Goal: Transaction & Acquisition: Purchase product/service

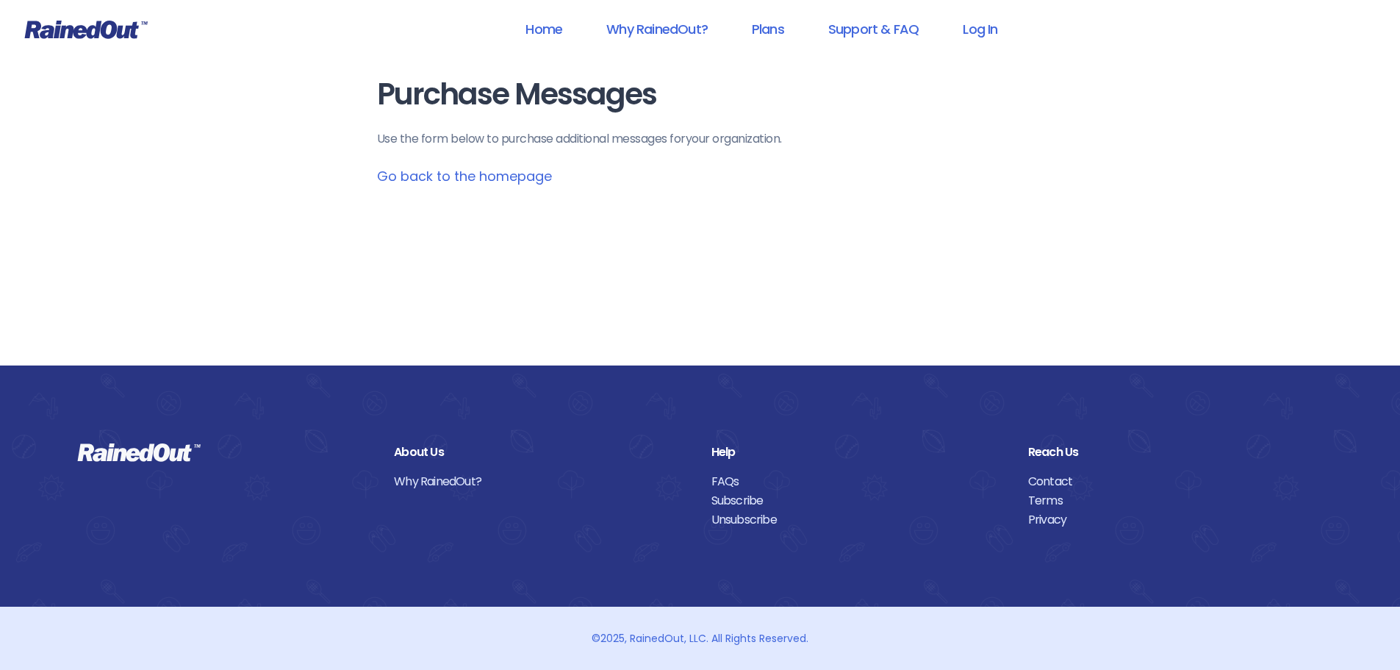
click at [670, 27] on link "Why RainedOut?" at bounding box center [657, 28] width 140 height 33
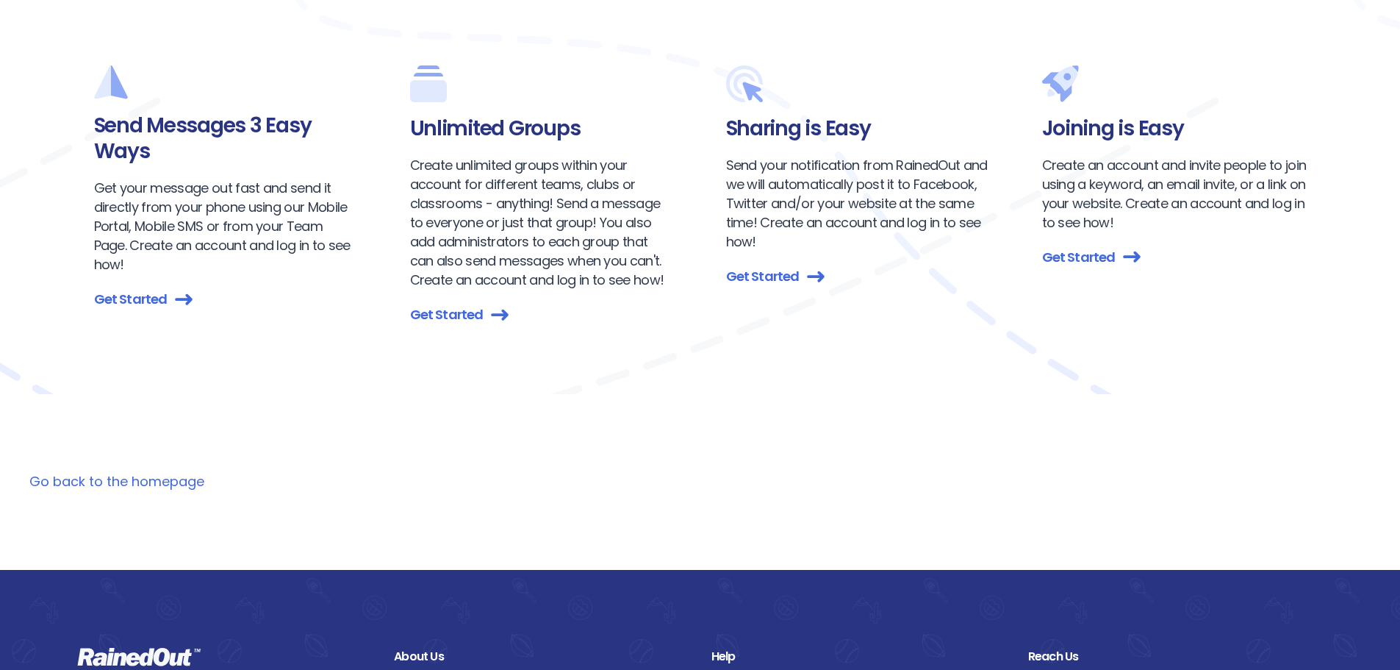
scroll to position [2352, 0]
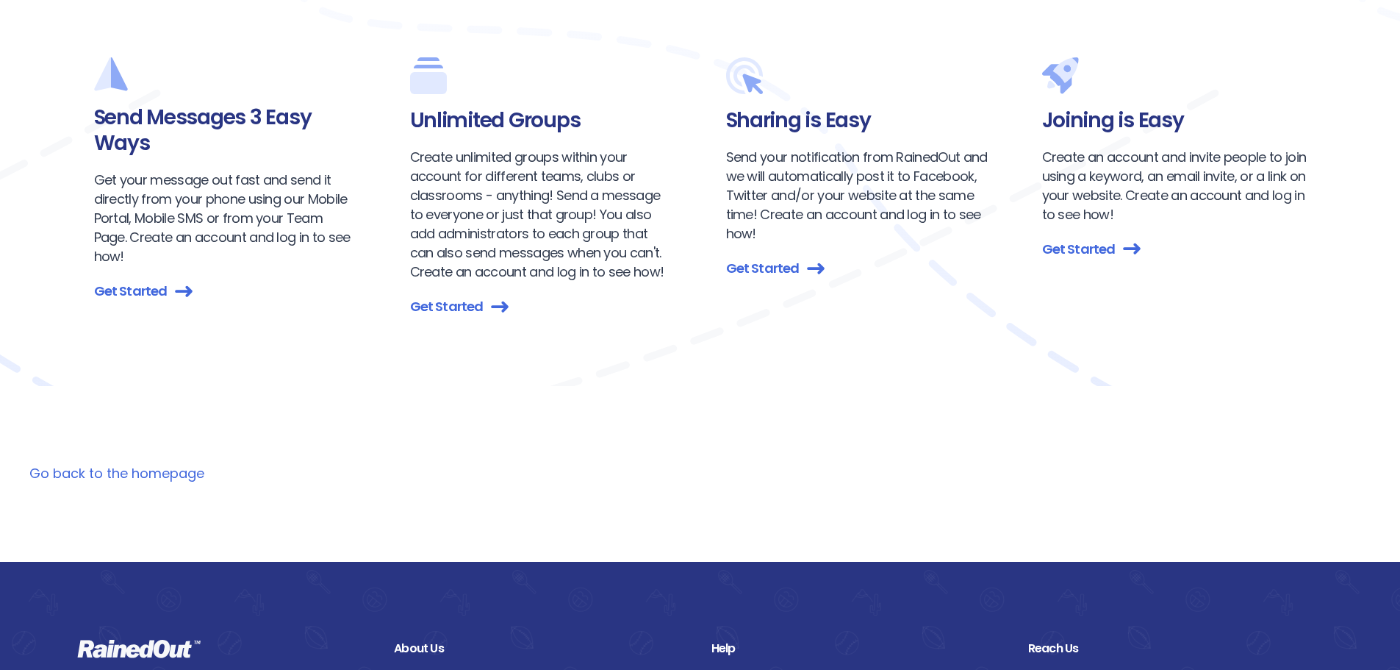
click at [121, 281] on link "Get Started" at bounding box center [226, 291] width 265 height 20
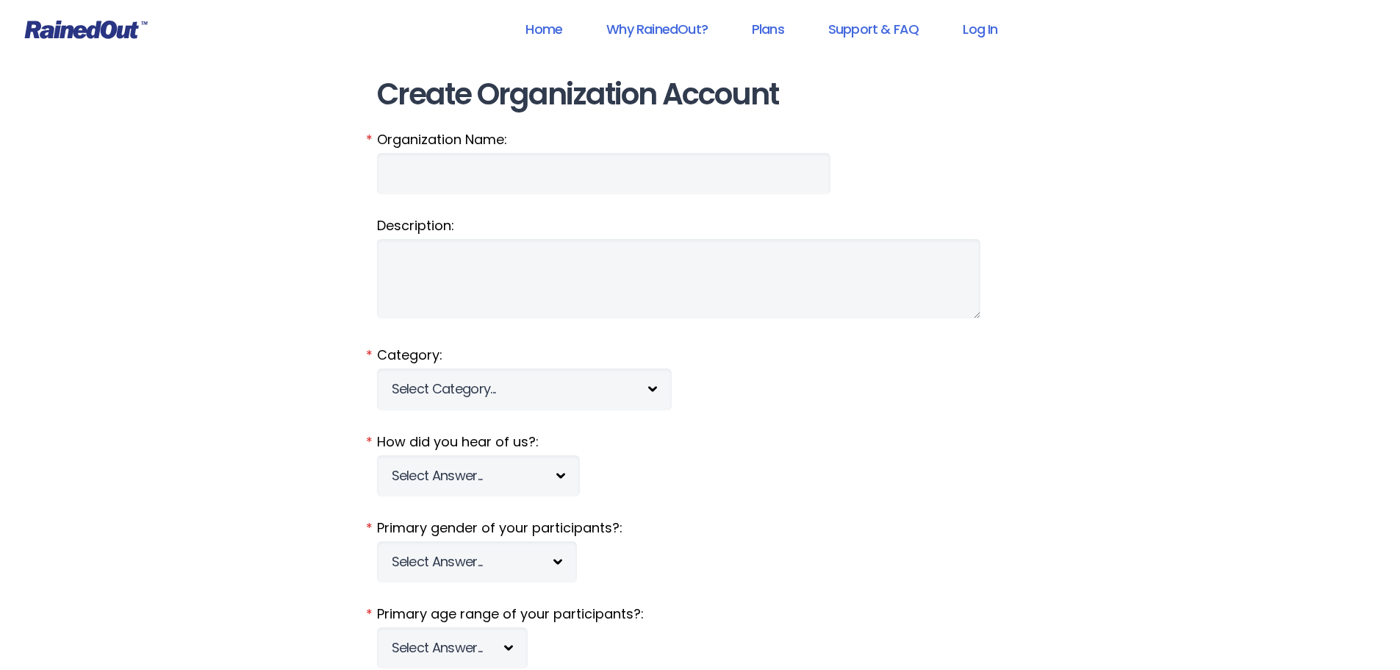
click at [778, 29] on link "Plans" at bounding box center [768, 28] width 71 height 33
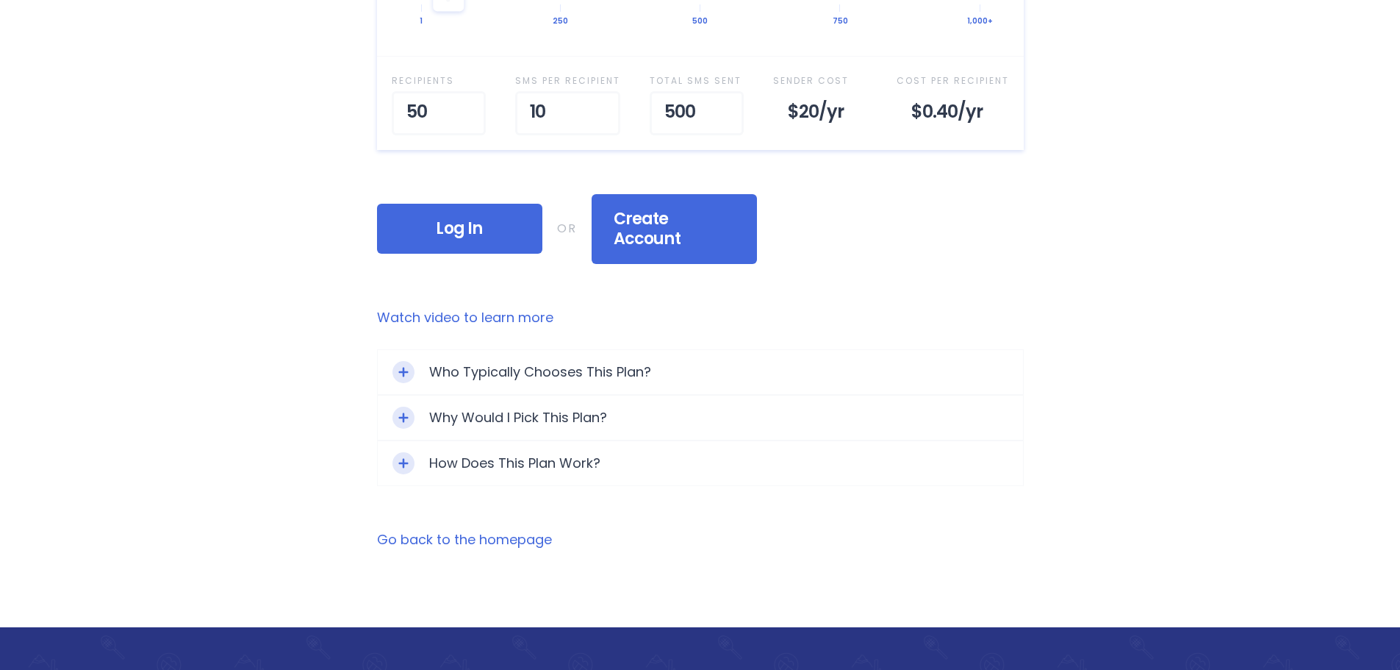
scroll to position [698, 0]
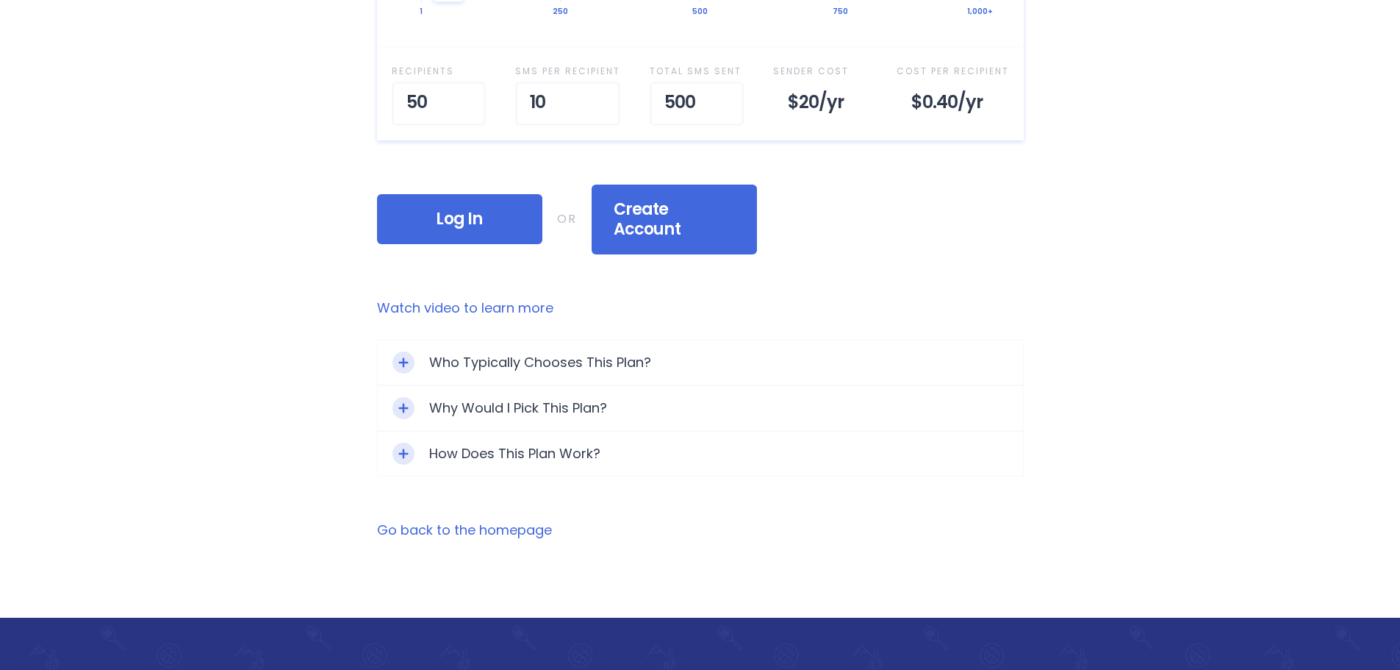
click at [514, 298] on link "Watch video to learn more" at bounding box center [700, 307] width 647 height 19
click at [465, 98] on input "77" at bounding box center [439, 104] width 94 height 44
type input "205"
click at [455, 95] on input "205" at bounding box center [431, 104] width 79 height 44
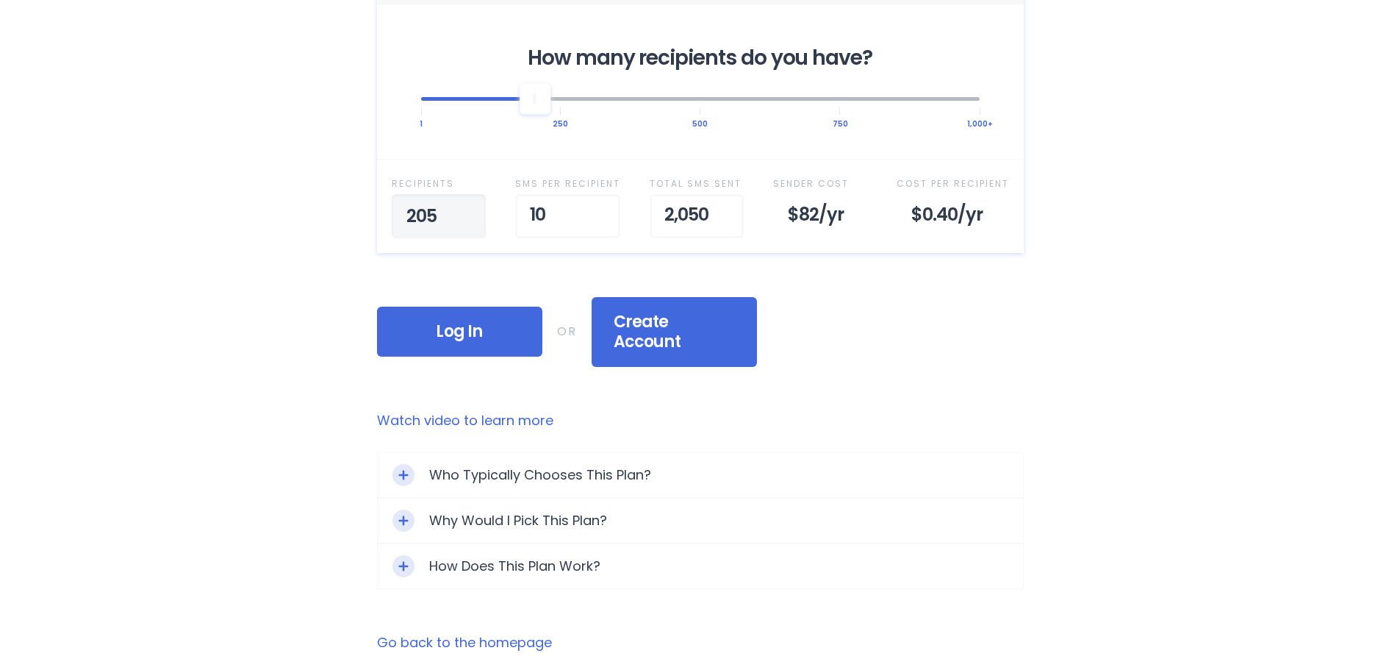
scroll to position [551, 0]
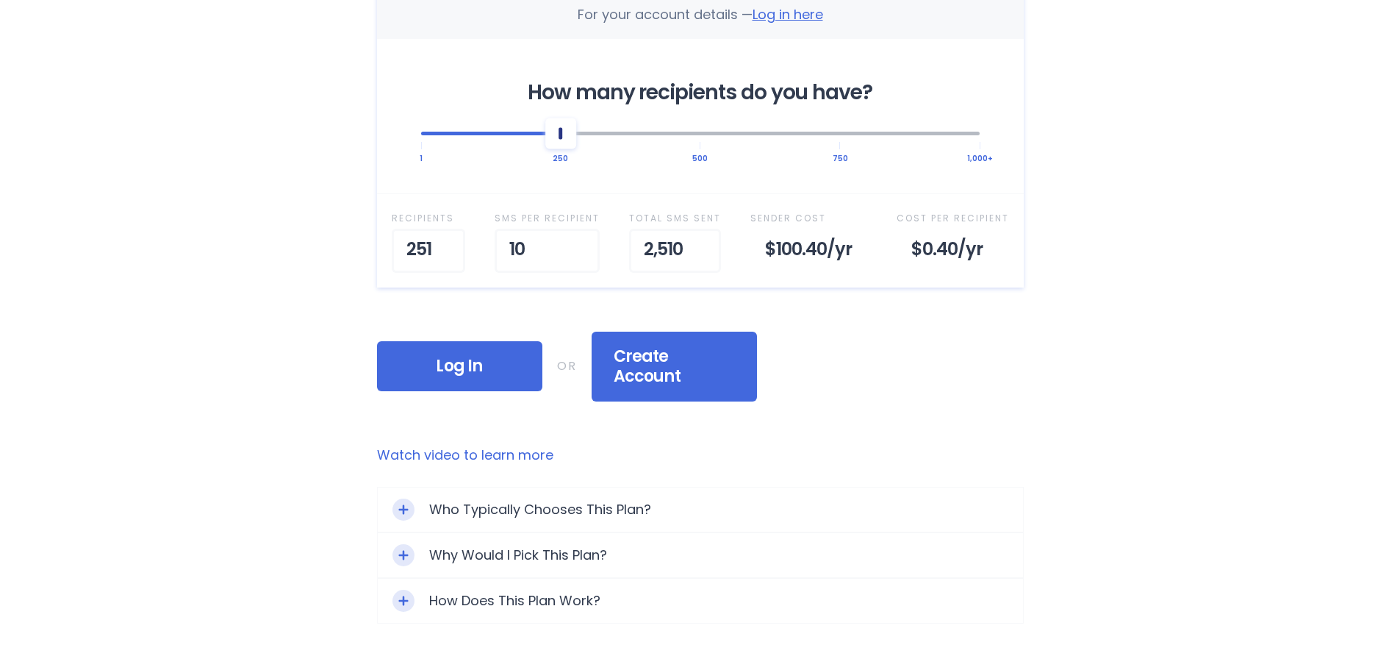
drag, startPoint x: 534, startPoint y: 133, endPoint x: 565, endPoint y: 134, distance: 30.9
click at [565, 134] on div at bounding box center [560, 133] width 31 height 31
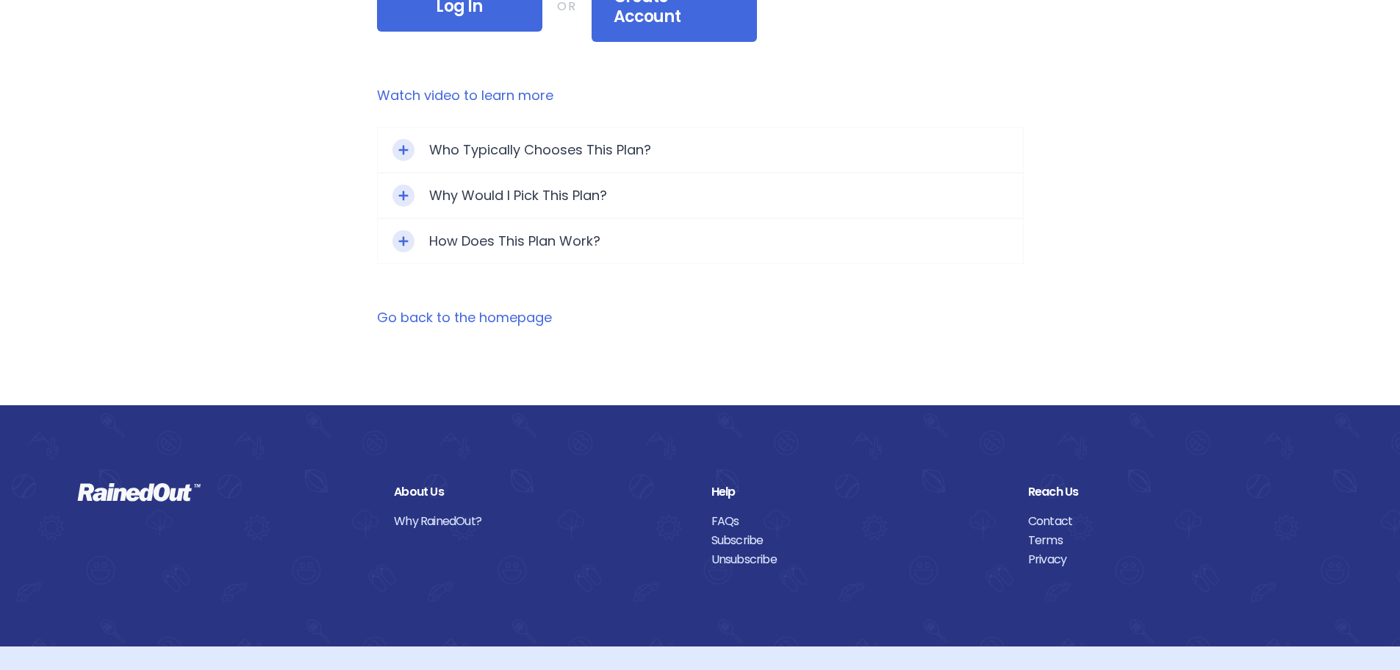
scroll to position [931, 0]
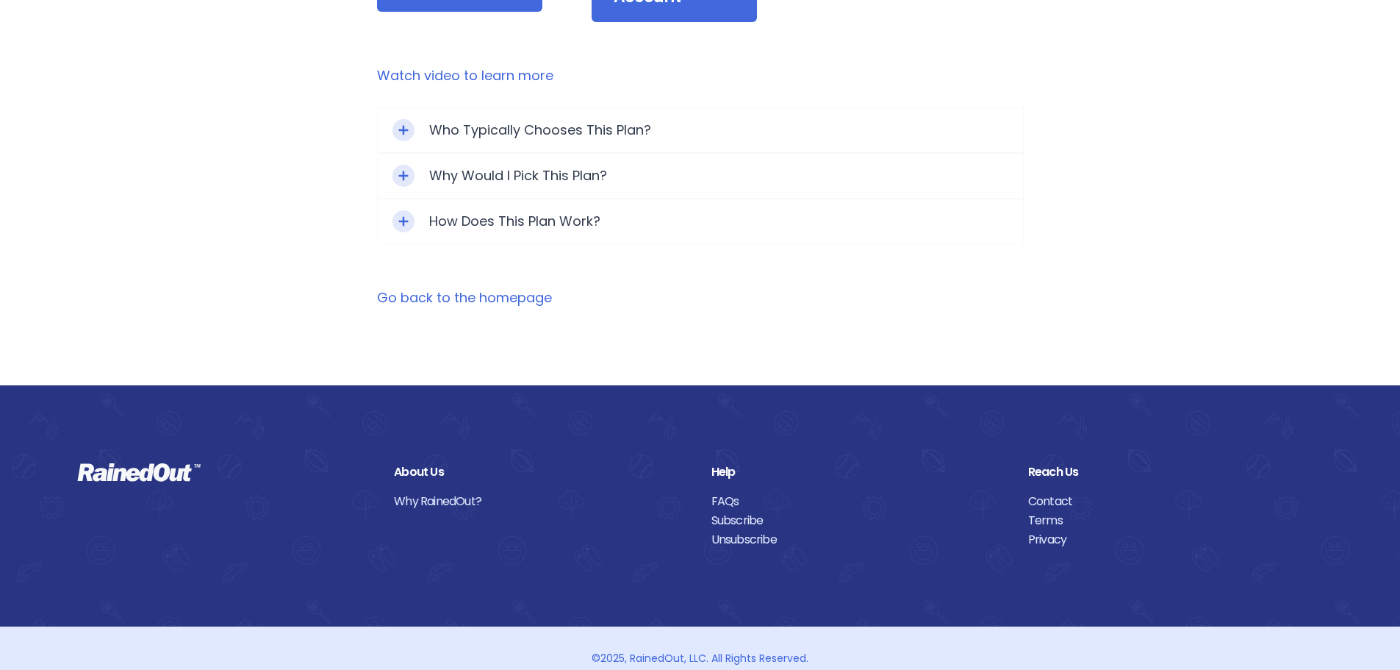
click at [726, 492] on link "FAQs" at bounding box center [858, 501] width 295 height 19
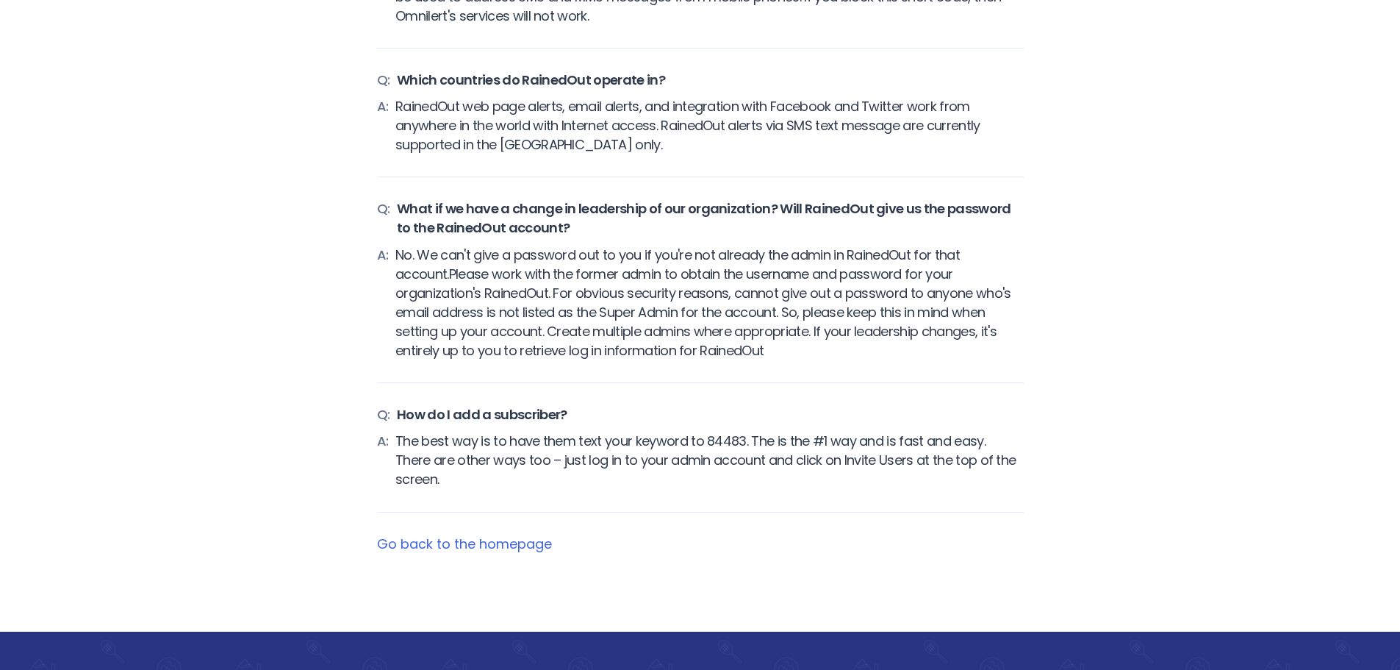
scroll to position [6082, 0]
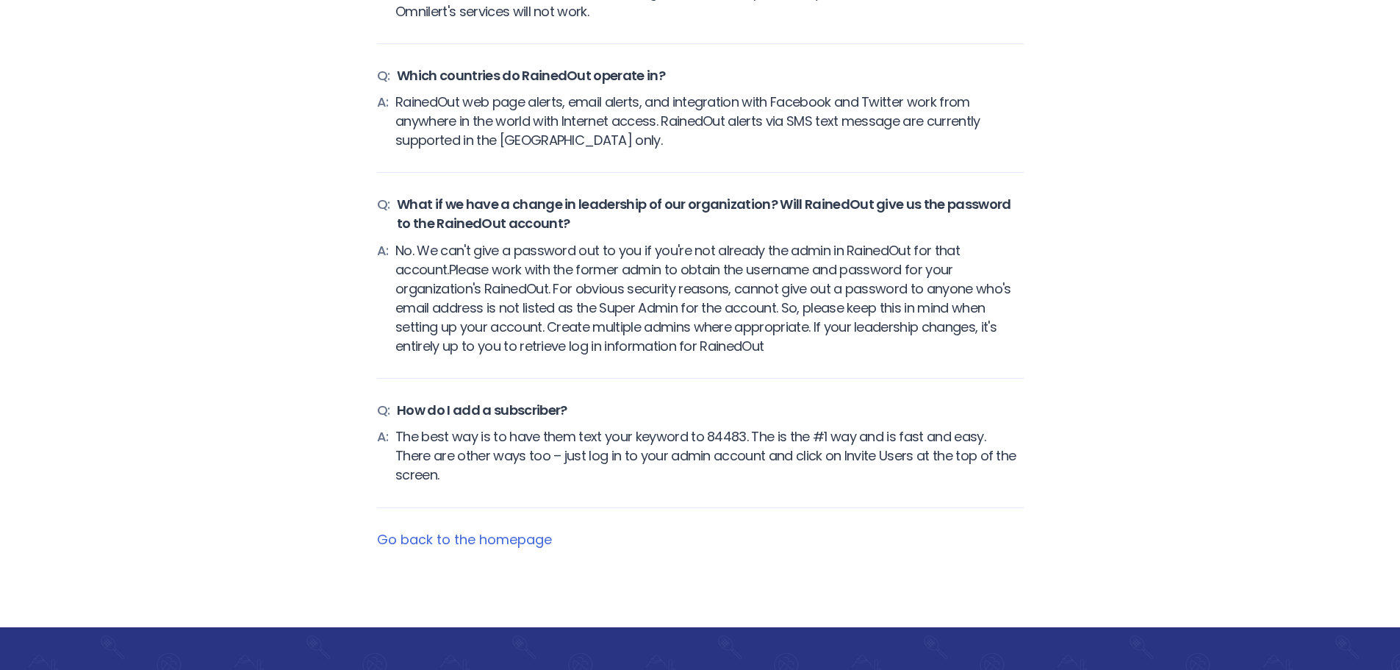
click at [490, 530] on link "Go back to the homepage" at bounding box center [464, 539] width 175 height 18
